Goal: Transaction & Acquisition: Purchase product/service

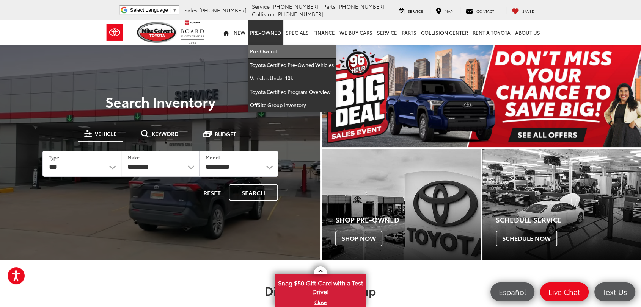
click at [270, 54] on link "Pre-Owned" at bounding box center [292, 52] width 88 height 14
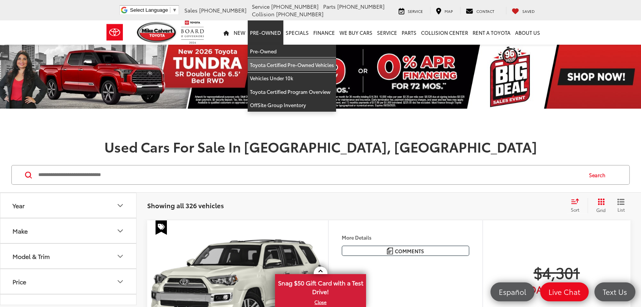
click at [270, 64] on link "Toyota Certified Pre-Owned Vehicles" at bounding box center [292, 65] width 88 height 14
